Goal: Information Seeking & Learning: Compare options

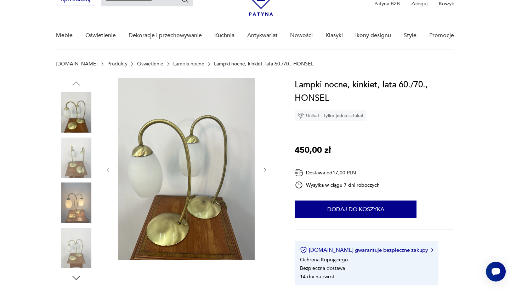
scroll to position [41, 0]
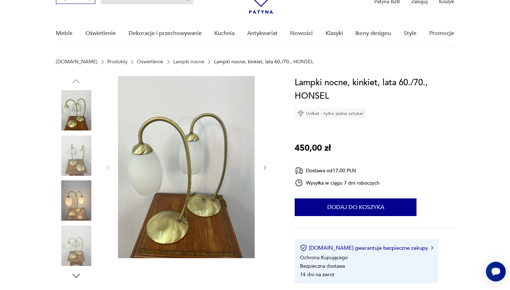
click at [80, 203] on img at bounding box center [76, 200] width 40 height 40
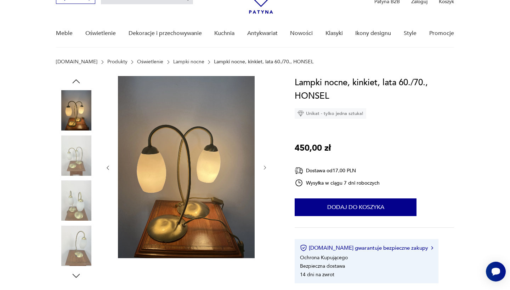
click at [71, 238] on img at bounding box center [76, 246] width 40 height 40
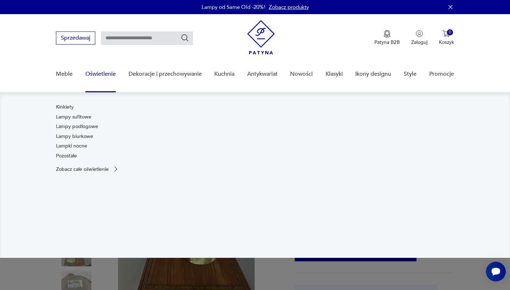
scroll to position [0, 0]
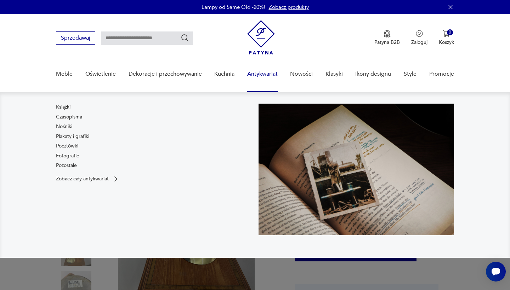
click at [270, 77] on link "Antykwariat" at bounding box center [262, 74] width 30 height 27
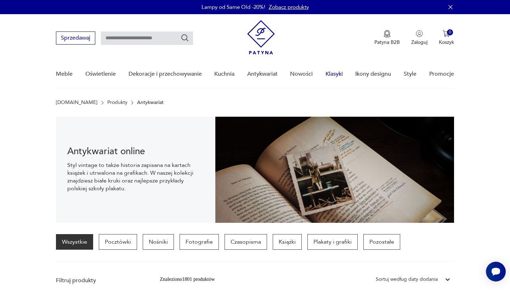
click at [329, 73] on link "Klasyki" at bounding box center [333, 74] width 17 height 27
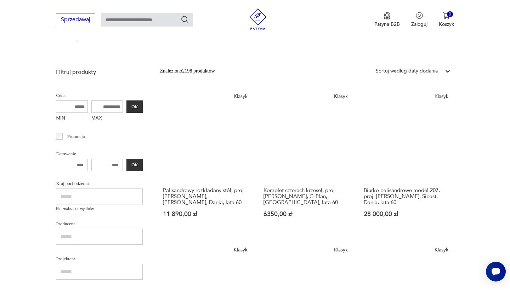
scroll to position [68, 0]
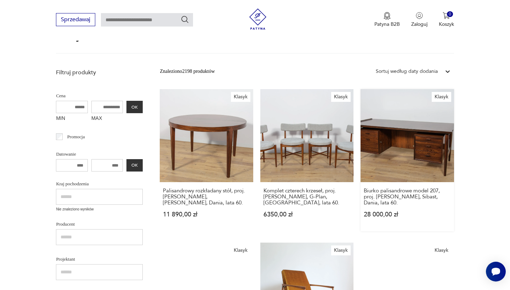
click at [360, 143] on link "Klasyk Biurko palisandrowe model 207, proj. [PERSON_NAME], Sibast, Dania, lata …" at bounding box center [406, 160] width 93 height 142
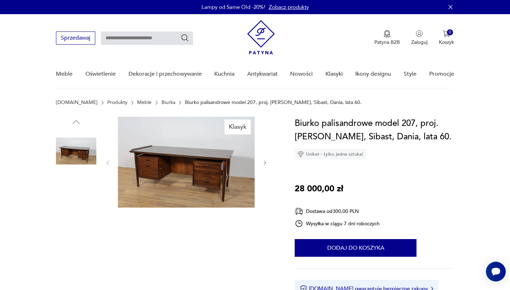
click at [209, 179] on img at bounding box center [186, 162] width 137 height 91
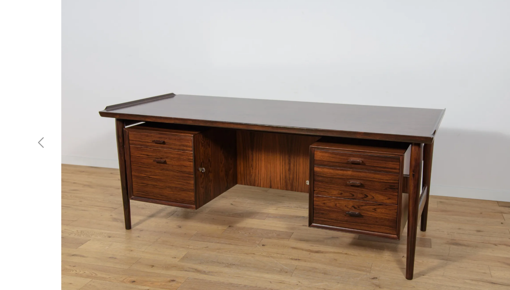
scroll to position [6, 0]
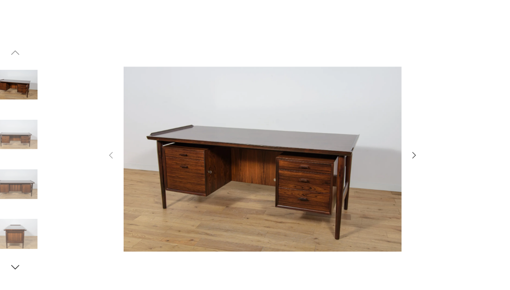
click at [388, 139] on icon "button" at bounding box center [392, 141] width 8 height 8
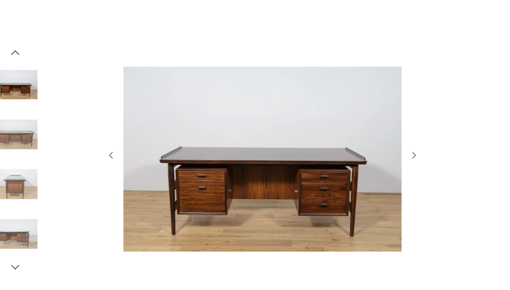
click at [388, 139] on icon "button" at bounding box center [392, 141] width 8 height 8
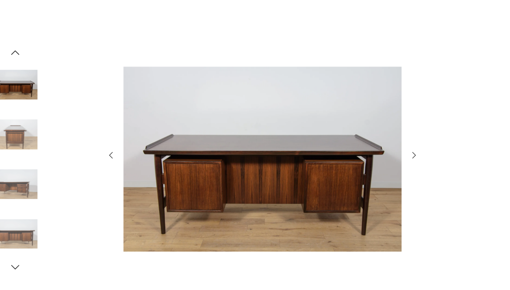
click at [388, 139] on icon "button" at bounding box center [392, 141] width 8 height 8
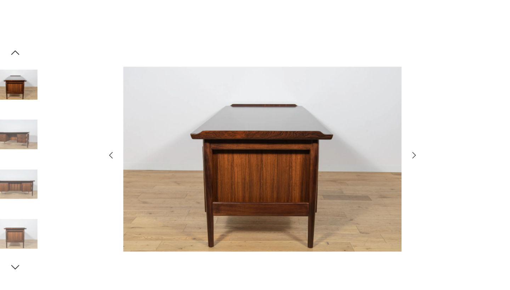
click at [388, 139] on icon "button" at bounding box center [392, 141] width 8 height 8
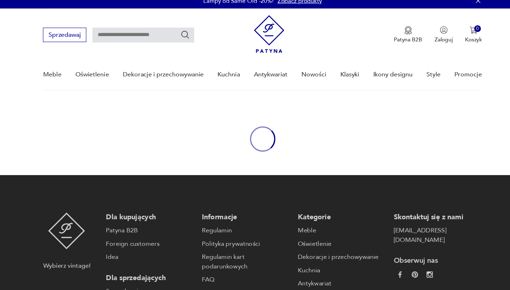
scroll to position [68, 0]
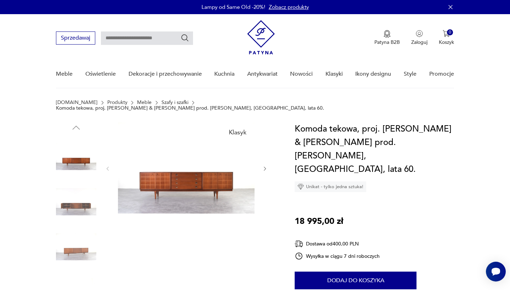
click at [203, 180] on img at bounding box center [186, 167] width 137 height 91
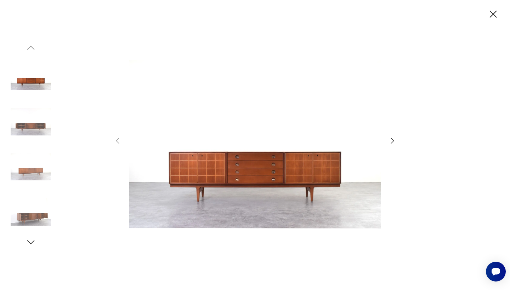
click at [30, 87] on img at bounding box center [31, 77] width 40 height 40
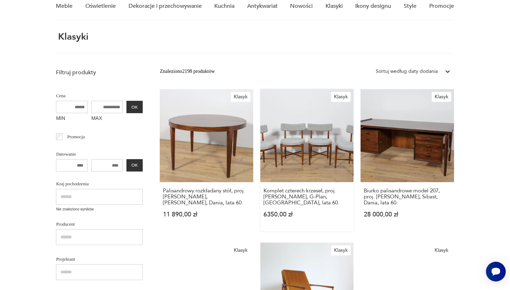
click at [260, 143] on link "Klasyk Komplet czterech krzeseł, proj. [PERSON_NAME], G-Plan, [GEOGRAPHIC_DATA]…" at bounding box center [306, 160] width 93 height 142
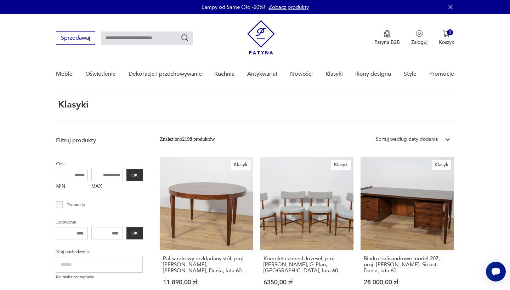
click at [416, 140] on div "Sortuj według daty dodania" at bounding box center [406, 140] width 62 height 8
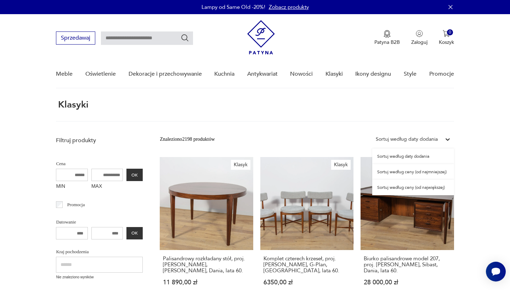
click at [415, 189] on div "Sortuj według ceny (od największej)" at bounding box center [413, 188] width 82 height 16
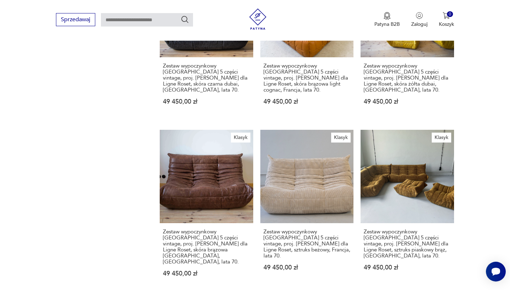
scroll to position [490, 0]
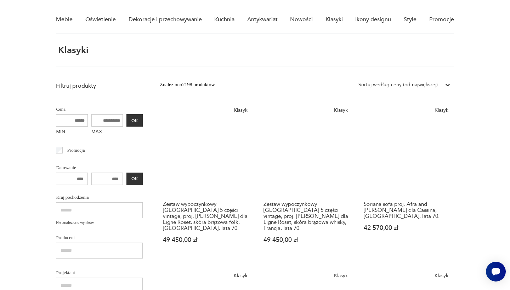
scroll to position [56, 0]
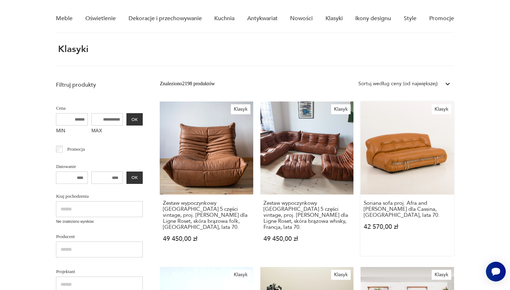
click at [360, 163] on link "[PERSON_NAME] sofa proj. Afra and [PERSON_NAME] dla Cassina, [GEOGRAPHIC_DATA],…" at bounding box center [406, 179] width 93 height 154
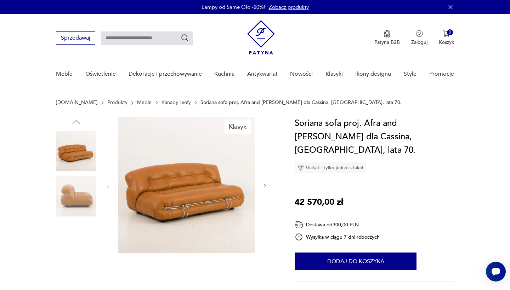
click at [195, 198] on img at bounding box center [186, 185] width 137 height 137
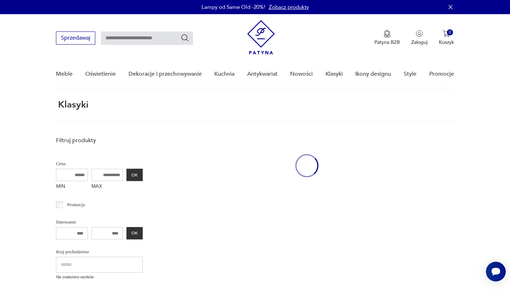
scroll to position [56, 0]
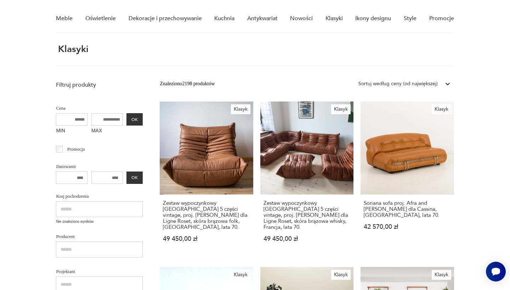
click at [324, 60] on div "Klasyki" at bounding box center [254, 55] width 397 height 22
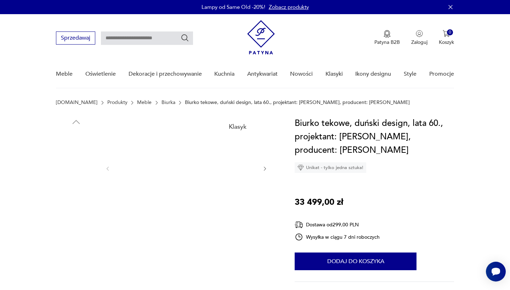
click at [190, 172] on img at bounding box center [186, 168] width 137 height 103
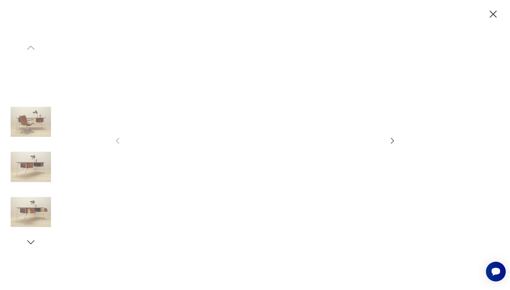
click at [211, 167] on img at bounding box center [255, 144] width 252 height 232
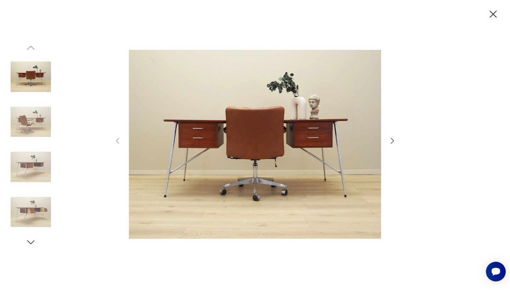
click at [393, 139] on icon "button" at bounding box center [392, 141] width 8 height 8
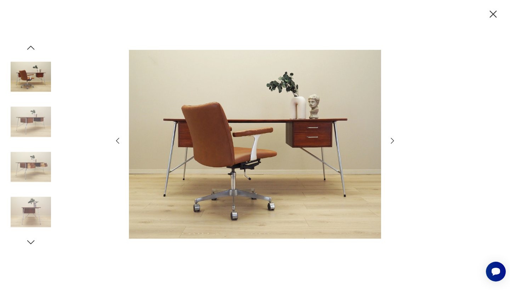
click at [393, 139] on icon "button" at bounding box center [392, 141] width 8 height 8
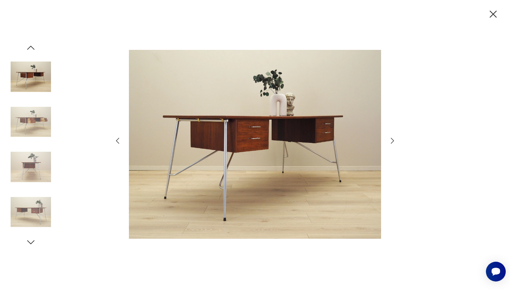
click at [393, 139] on icon "button" at bounding box center [392, 141] width 8 height 8
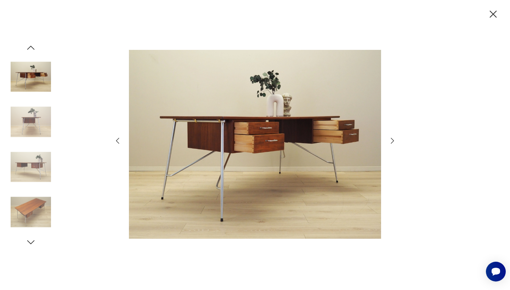
click at [393, 139] on icon "button" at bounding box center [392, 141] width 8 height 8
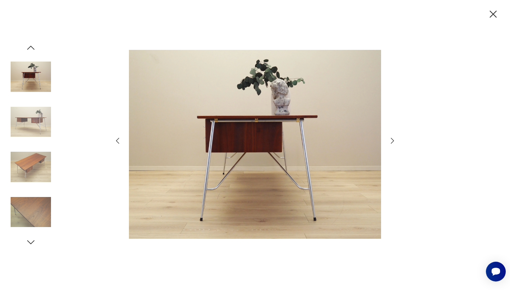
click at [393, 139] on icon "button" at bounding box center [392, 141] width 8 height 8
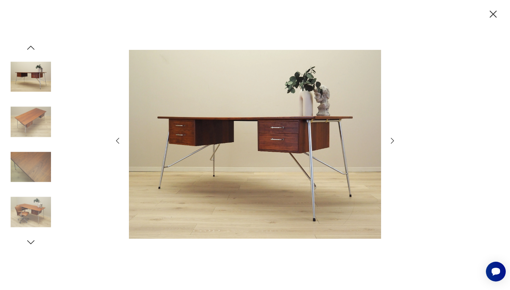
click at [393, 139] on icon "button" at bounding box center [392, 141] width 8 height 8
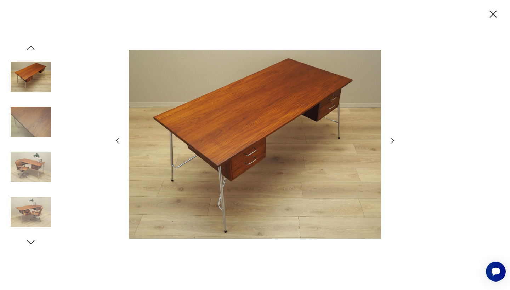
click at [393, 139] on icon "button" at bounding box center [392, 141] width 8 height 8
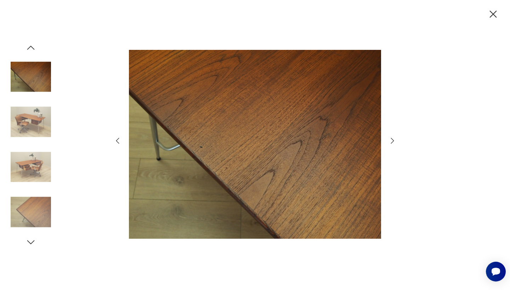
click at [393, 139] on icon "button" at bounding box center [392, 141] width 8 height 8
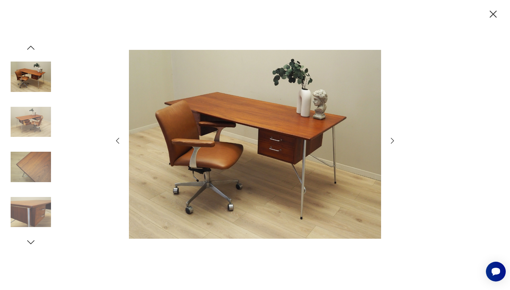
click at [393, 139] on icon "button" at bounding box center [392, 141] width 8 height 8
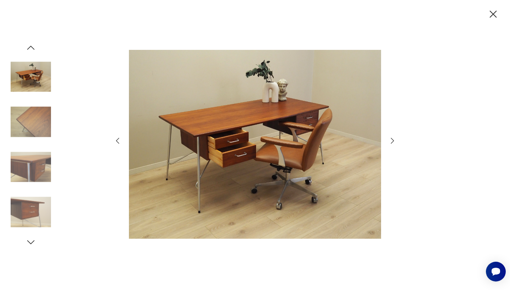
click at [393, 139] on icon "button" at bounding box center [392, 141] width 8 height 8
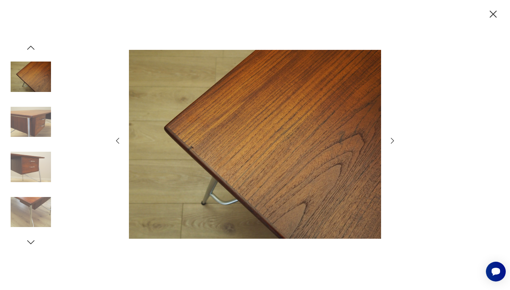
click at [393, 139] on icon "button" at bounding box center [392, 141] width 8 height 8
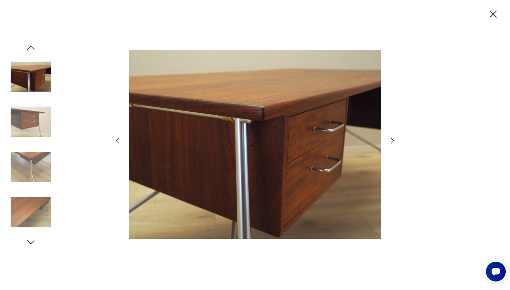
click at [393, 139] on icon "button" at bounding box center [392, 141] width 8 height 8
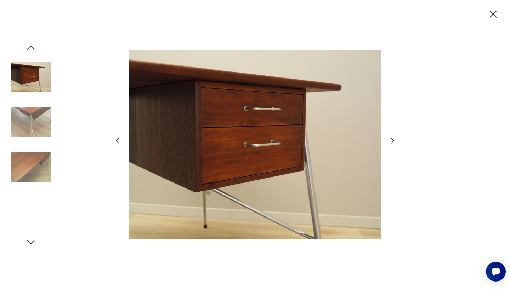
click at [393, 139] on icon "button" at bounding box center [392, 141] width 8 height 8
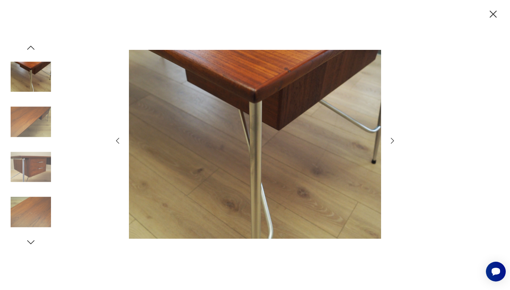
click at [393, 139] on icon "button" at bounding box center [392, 141] width 8 height 8
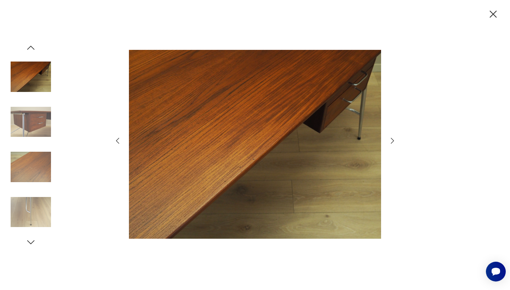
click at [393, 139] on icon "button" at bounding box center [392, 141] width 8 height 8
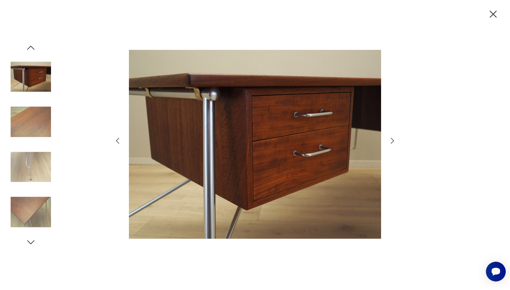
click at [393, 139] on icon "button" at bounding box center [392, 141] width 8 height 8
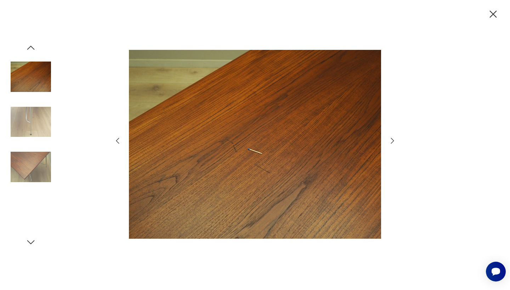
click at [393, 139] on icon "button" at bounding box center [392, 141] width 8 height 8
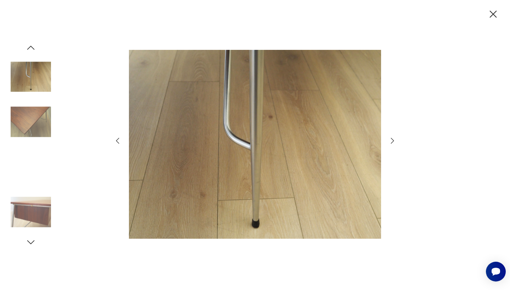
click at [393, 139] on icon "button" at bounding box center [392, 141] width 8 height 8
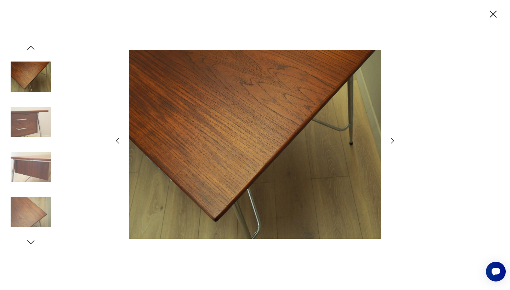
click at [393, 139] on icon "button" at bounding box center [392, 141] width 8 height 8
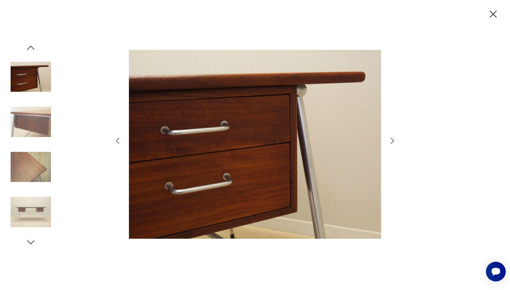
click at [393, 139] on icon "button" at bounding box center [392, 141] width 8 height 8
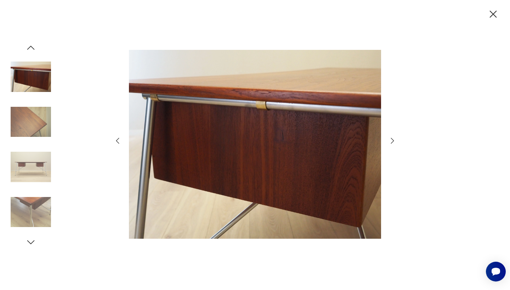
click at [393, 139] on icon "button" at bounding box center [392, 141] width 8 height 8
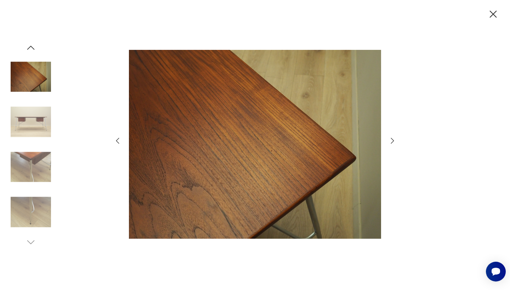
click at [393, 139] on icon "button" at bounding box center [392, 141] width 8 height 8
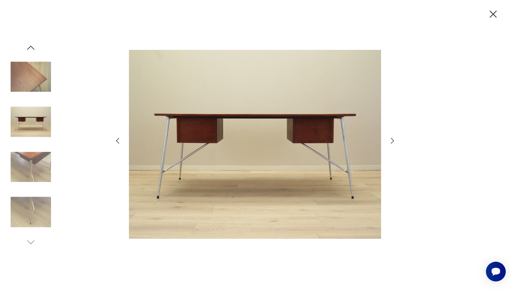
click at [392, 138] on icon "button" at bounding box center [392, 141] width 8 height 8
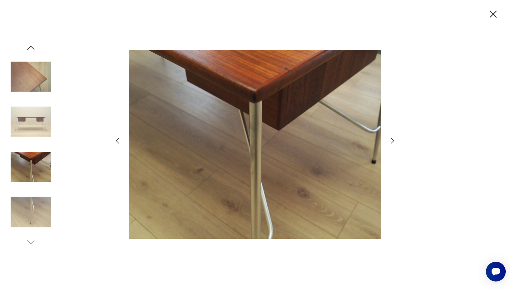
click at [392, 138] on icon "button" at bounding box center [392, 141] width 8 height 8
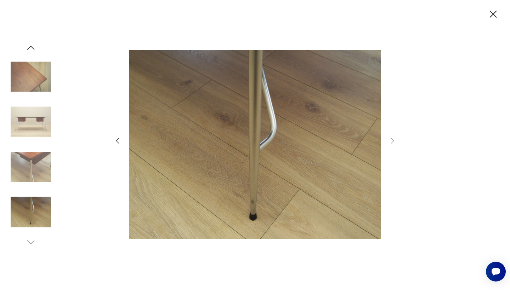
click at [494, 12] on icon "button" at bounding box center [492, 14] width 7 height 7
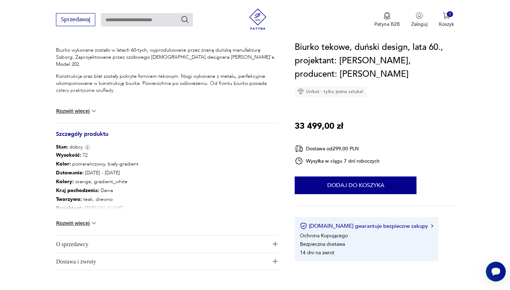
scroll to position [301, 0]
click at [86, 222] on button "Rozwiń więcej" at bounding box center [76, 222] width 41 height 7
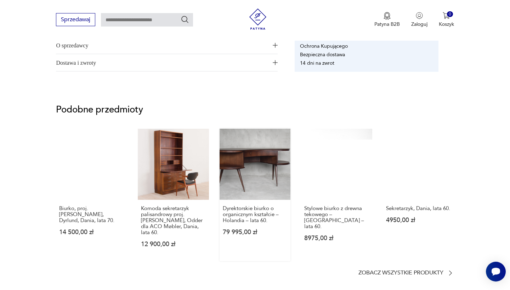
scroll to position [554, 0]
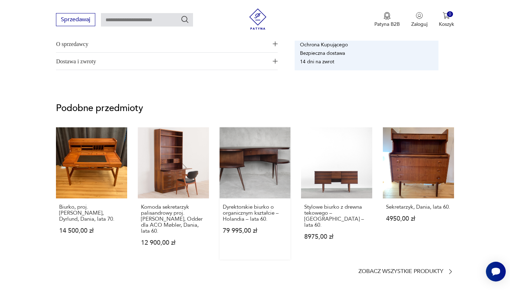
click at [238, 187] on link "Dyrektorskie biurko o organicznym kształcie – Holandia – lata 60. 79 995,00 zł" at bounding box center [254, 193] width 71 height 132
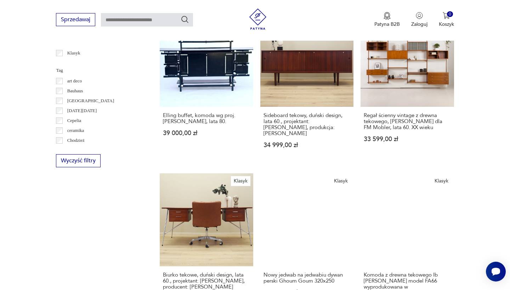
scroll to position [310, 0]
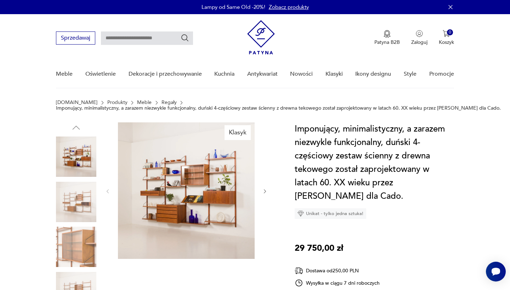
click at [178, 203] on img at bounding box center [186, 190] width 137 height 137
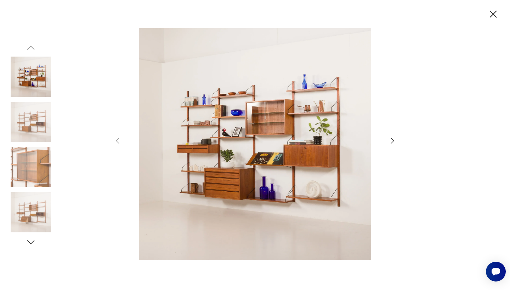
click at [244, 166] on img at bounding box center [255, 144] width 252 height 232
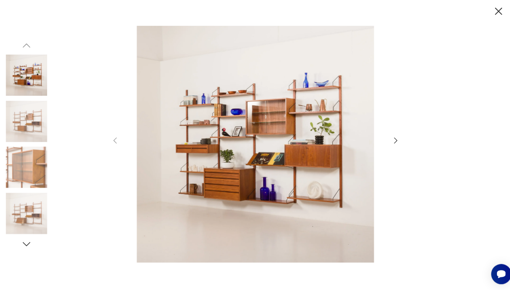
click at [391, 138] on icon "button" at bounding box center [392, 141] width 3 height 6
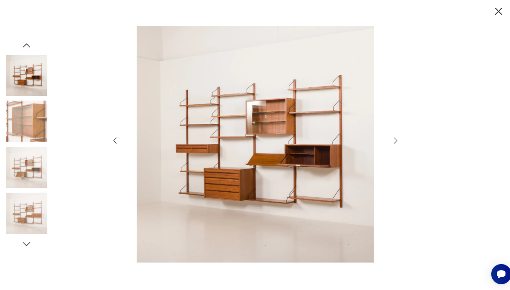
click at [391, 138] on icon "button" at bounding box center [392, 141] width 3 height 6
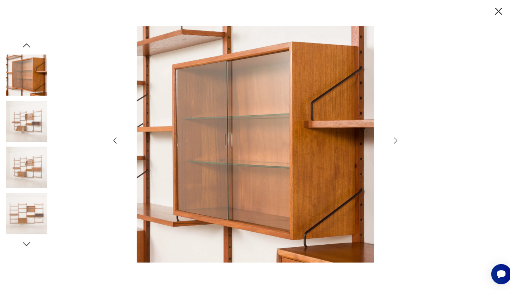
click at [391, 138] on icon "button" at bounding box center [392, 141] width 3 height 6
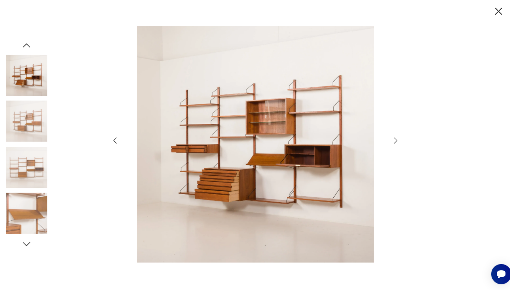
click at [391, 138] on icon "button" at bounding box center [392, 141] width 3 height 6
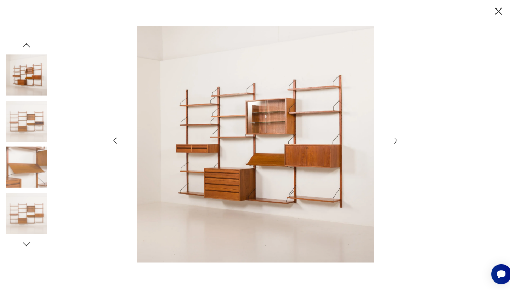
click at [391, 138] on icon "button" at bounding box center [392, 141] width 3 height 6
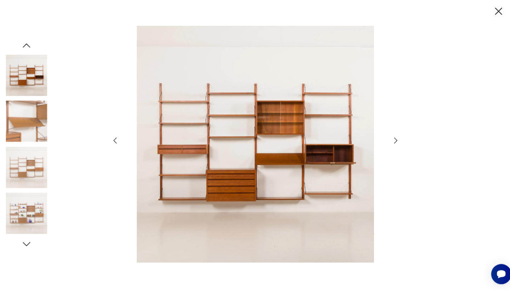
click at [391, 138] on icon "button" at bounding box center [392, 141] width 3 height 6
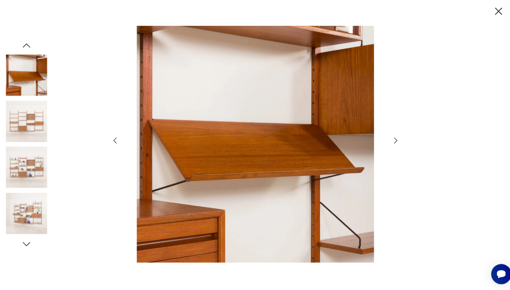
click at [391, 138] on icon "button" at bounding box center [392, 141] width 3 height 6
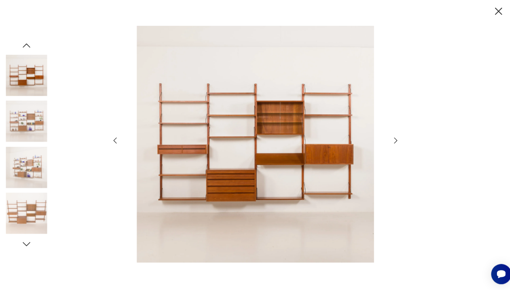
click at [391, 138] on icon "button" at bounding box center [392, 141] width 3 height 6
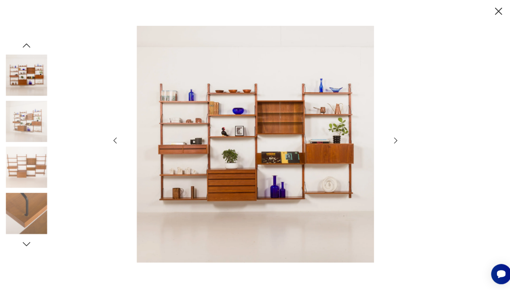
click at [391, 138] on icon "button" at bounding box center [392, 141] width 3 height 6
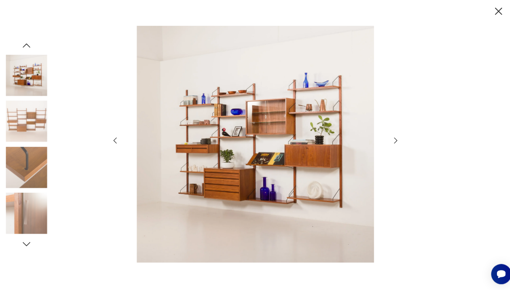
click at [391, 138] on icon "button" at bounding box center [392, 141] width 3 height 6
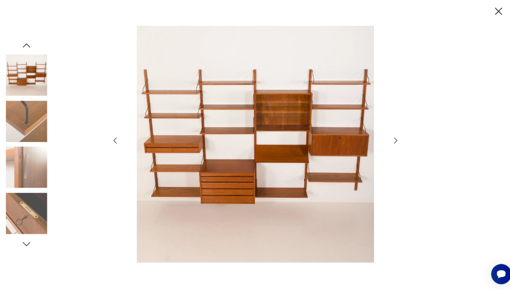
click at [391, 138] on icon "button" at bounding box center [392, 141] width 3 height 6
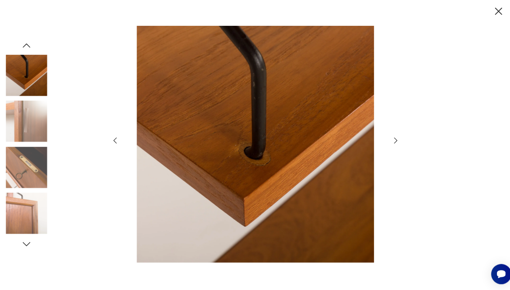
click at [391, 138] on icon "button" at bounding box center [392, 141] width 3 height 6
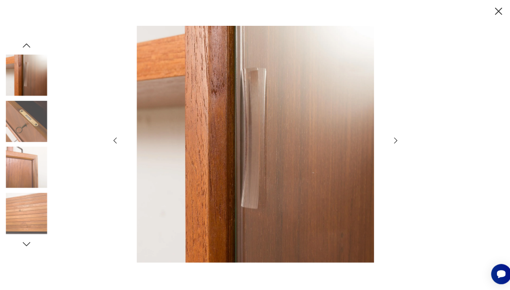
click at [391, 138] on icon "button" at bounding box center [392, 141] width 3 height 6
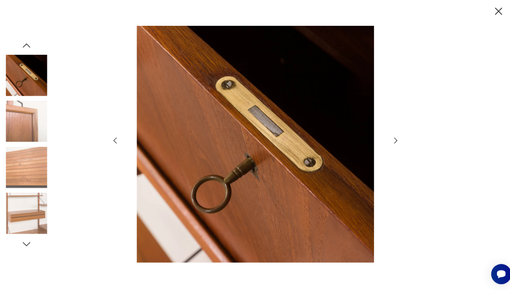
click at [391, 138] on icon "button" at bounding box center [392, 141] width 3 height 6
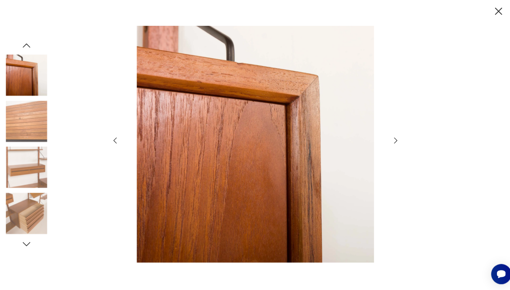
click at [391, 138] on icon "button" at bounding box center [392, 141] width 3 height 6
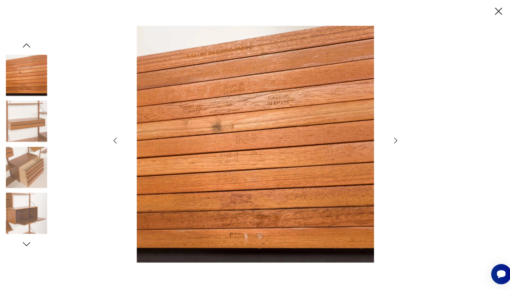
click at [391, 138] on icon "button" at bounding box center [392, 141] width 3 height 6
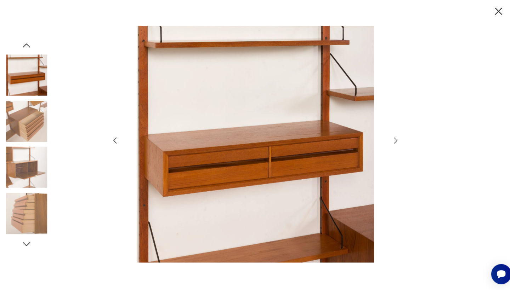
click at [113, 140] on icon "button" at bounding box center [117, 141] width 8 height 8
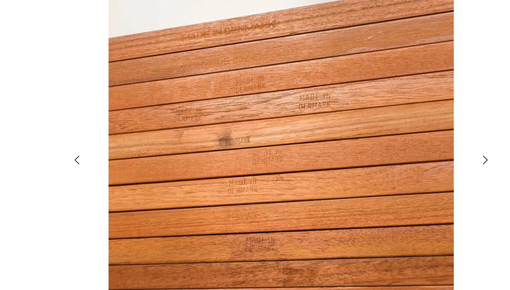
click at [113, 137] on icon "button" at bounding box center [117, 141] width 8 height 8
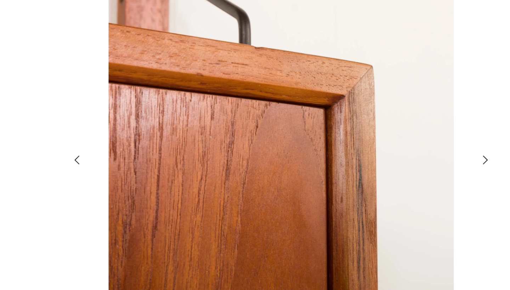
click at [113, 137] on icon "button" at bounding box center [117, 141] width 8 height 8
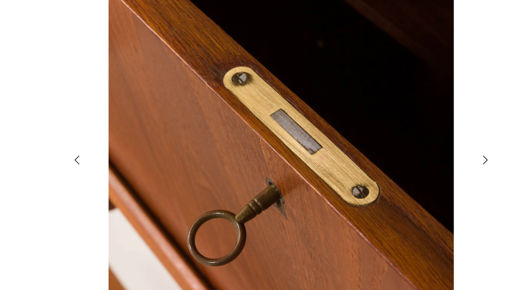
click at [113, 137] on icon "button" at bounding box center [117, 141] width 8 height 8
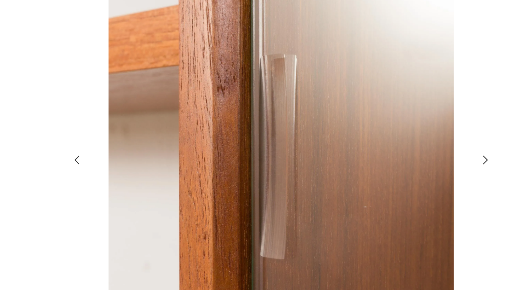
click at [113, 137] on icon "button" at bounding box center [117, 141] width 8 height 8
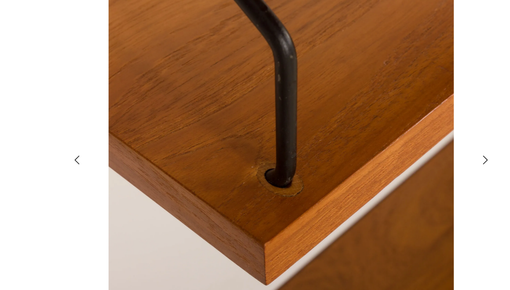
click at [113, 137] on icon "button" at bounding box center [117, 141] width 8 height 8
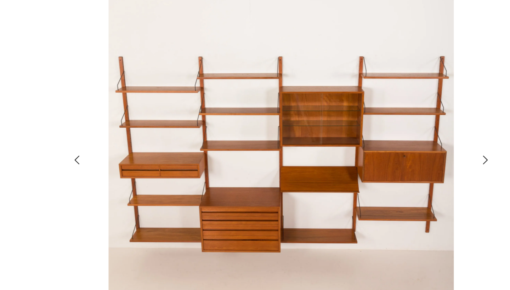
click at [113, 137] on icon "button" at bounding box center [117, 141] width 8 height 8
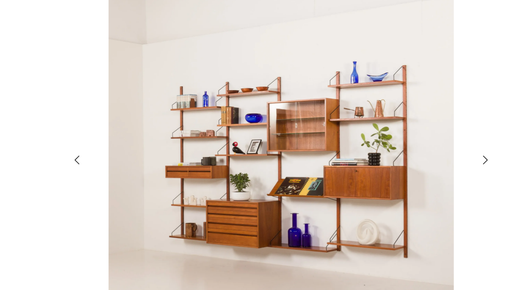
click at [113, 137] on icon "button" at bounding box center [117, 141] width 8 height 8
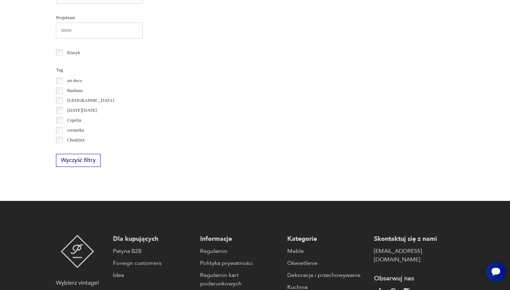
scroll to position [82, 0]
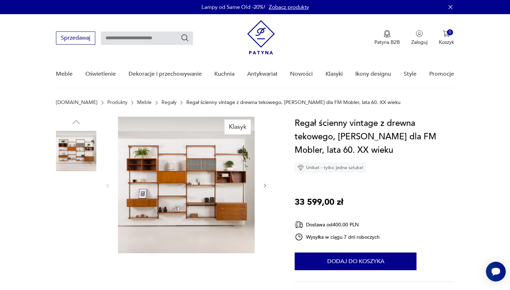
click at [220, 215] on img at bounding box center [186, 185] width 137 height 137
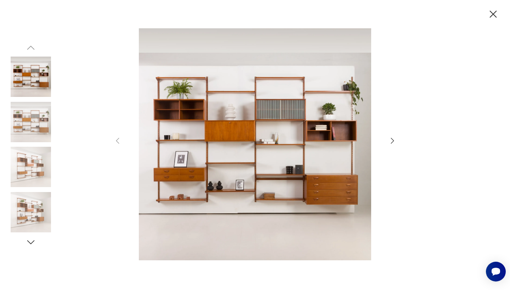
click at [259, 175] on img at bounding box center [255, 144] width 252 height 232
click at [394, 142] on icon "button" at bounding box center [392, 141] width 8 height 8
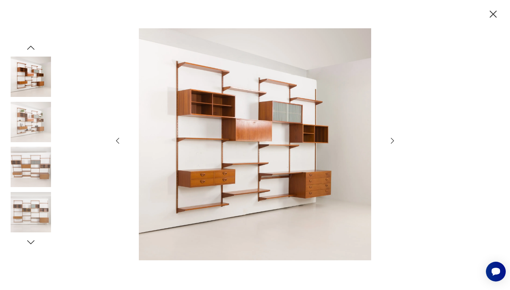
click at [394, 142] on icon "button" at bounding box center [392, 141] width 8 height 8
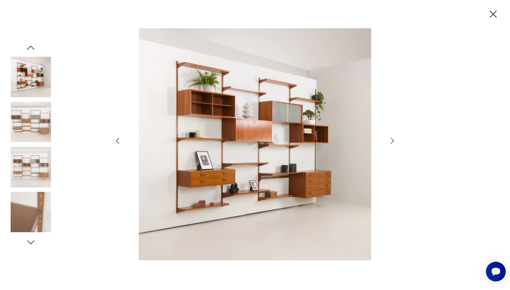
click at [394, 142] on icon "button" at bounding box center [392, 141] width 8 height 8
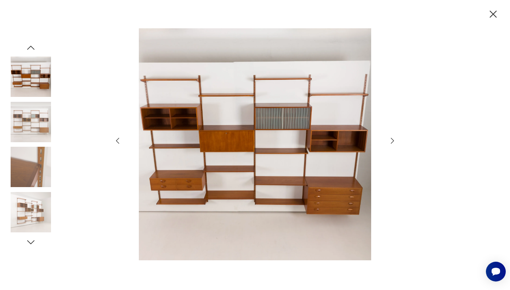
click at [394, 142] on icon "button" at bounding box center [392, 141] width 8 height 8
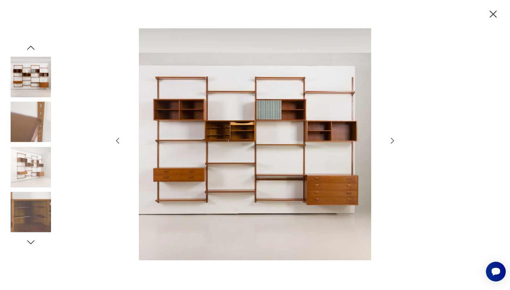
click at [394, 142] on icon "button" at bounding box center [392, 141] width 8 height 8
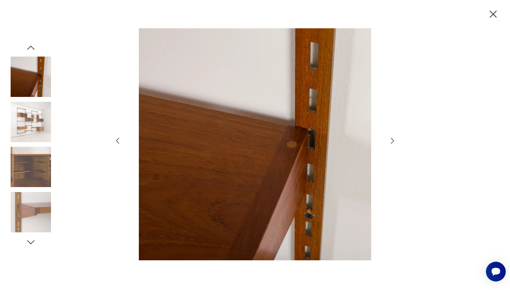
click at [492, 11] on icon "button" at bounding box center [493, 14] width 12 height 12
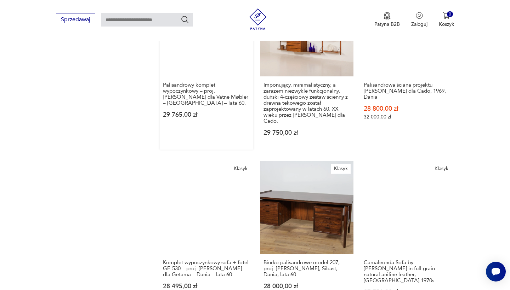
scroll to position [666, 0]
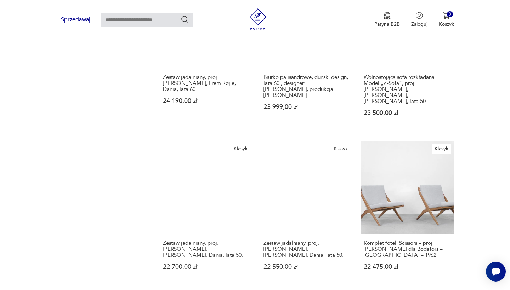
scroll to position [516, 0]
